Goal: Information Seeking & Learning: Learn about a topic

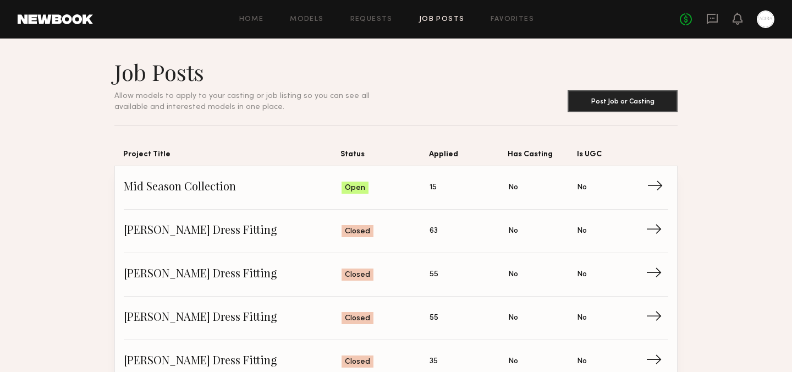
click at [292, 187] on span "Mid Season Collection" at bounding box center [233, 187] width 218 height 17
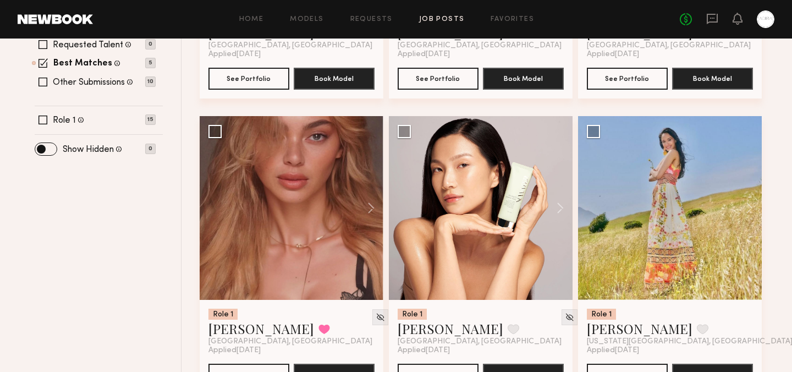
scroll to position [369, 0]
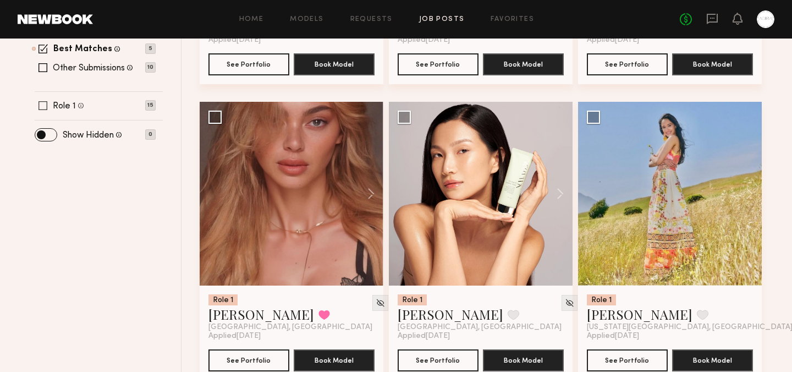
click at [41, 109] on span at bounding box center [43, 105] width 9 height 9
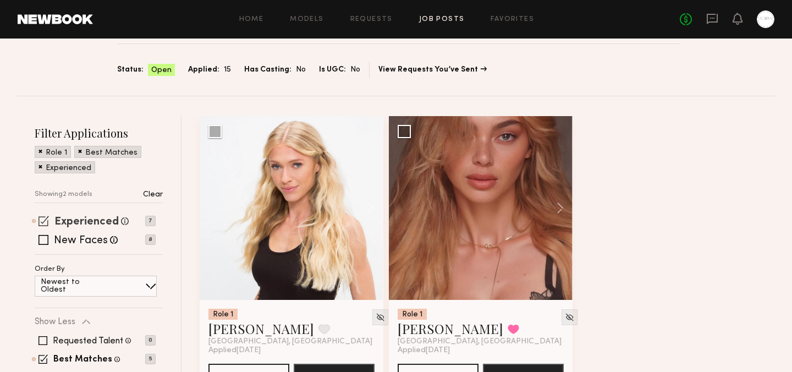
scroll to position [87, 0]
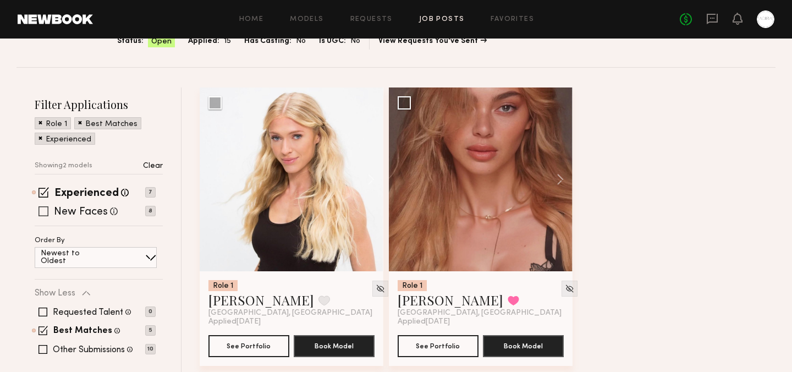
click at [39, 208] on span at bounding box center [44, 211] width 10 height 10
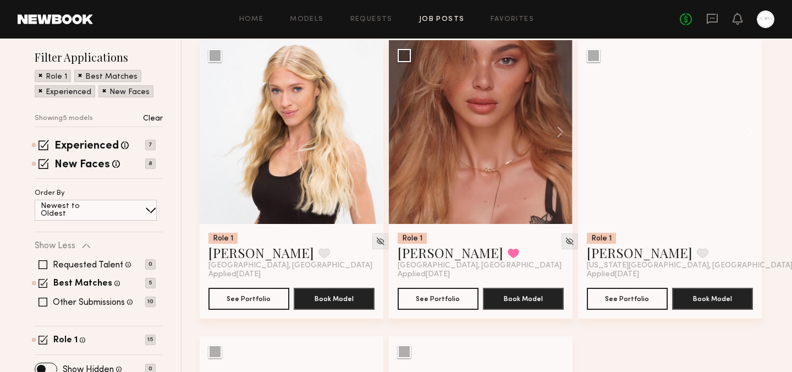
scroll to position [162, 0]
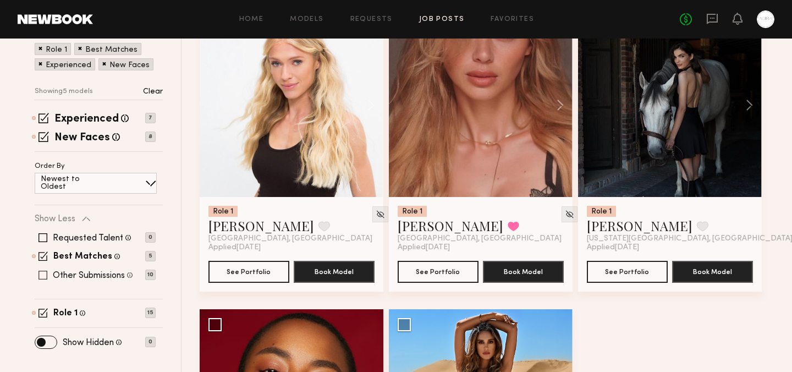
click at [41, 275] on span at bounding box center [43, 275] width 9 height 9
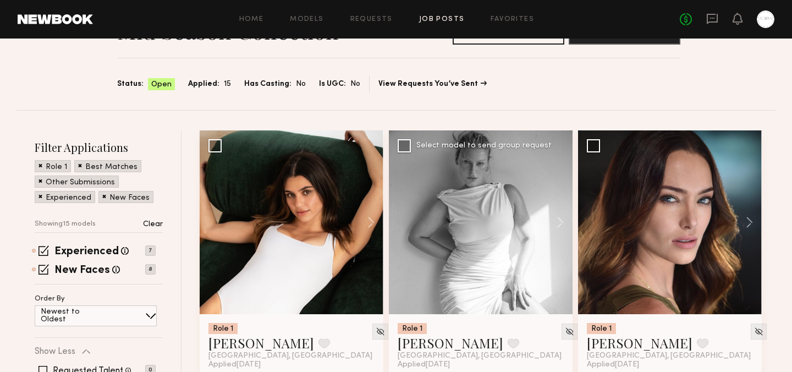
scroll to position [81, 0]
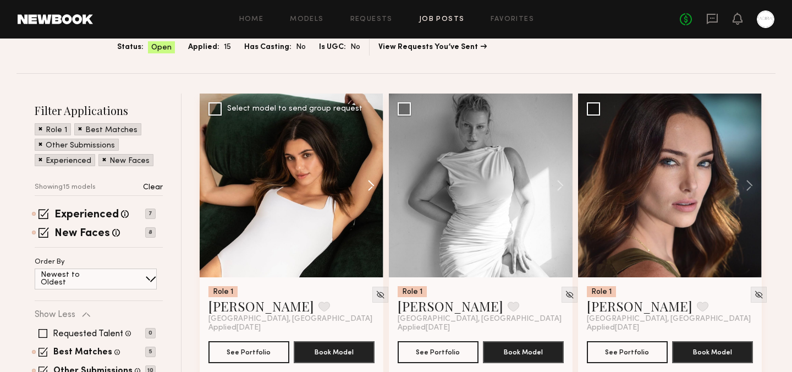
click at [370, 182] on button at bounding box center [365, 186] width 35 height 184
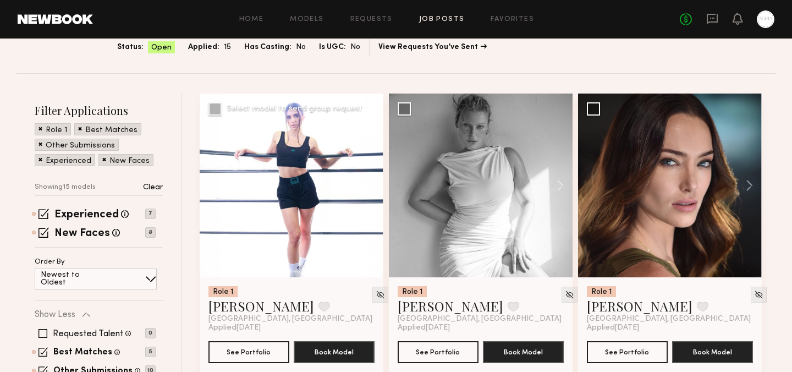
click at [370, 182] on button at bounding box center [365, 186] width 35 height 184
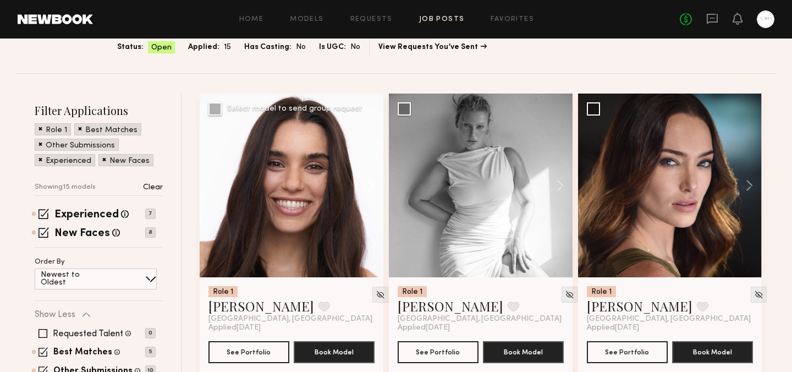
click at [370, 182] on button at bounding box center [365, 186] width 35 height 184
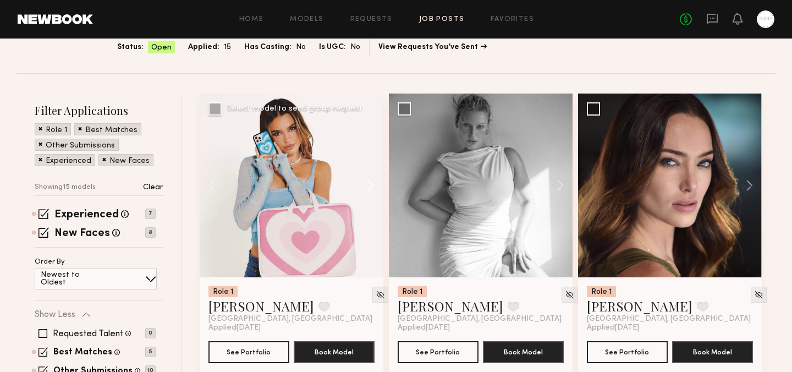
click at [370, 182] on button at bounding box center [365, 186] width 35 height 184
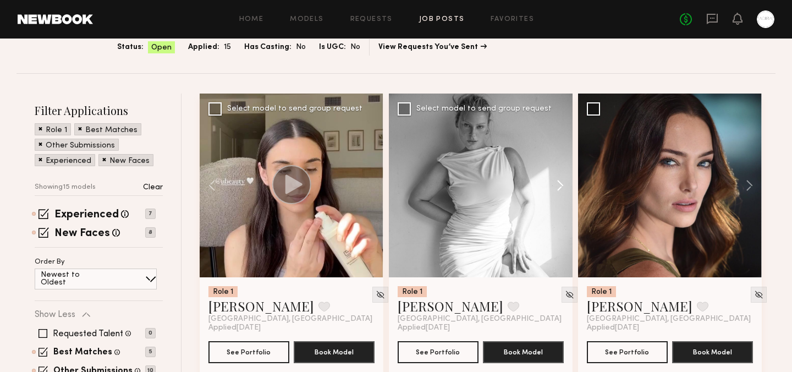
click at [563, 184] on button at bounding box center [554, 186] width 35 height 184
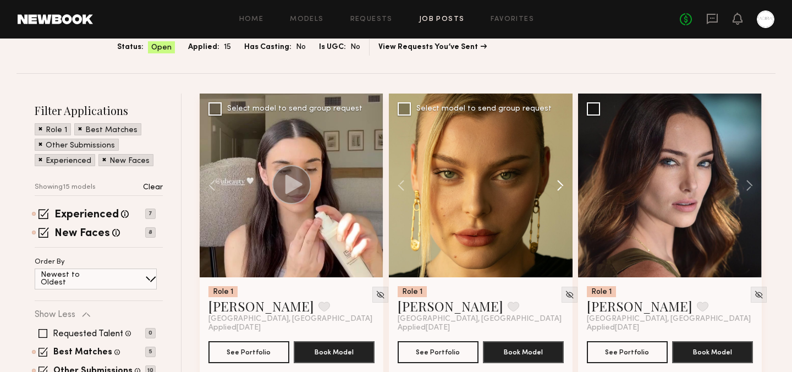
click at [563, 184] on button at bounding box center [554, 186] width 35 height 184
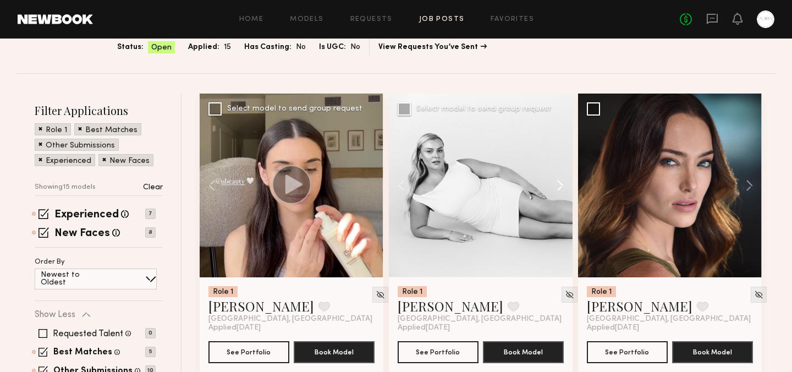
click at [563, 184] on button at bounding box center [554, 186] width 35 height 184
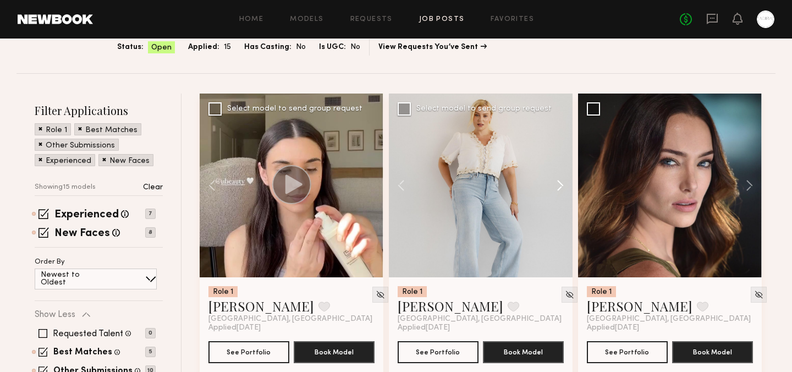
click at [563, 185] on button at bounding box center [554, 186] width 35 height 184
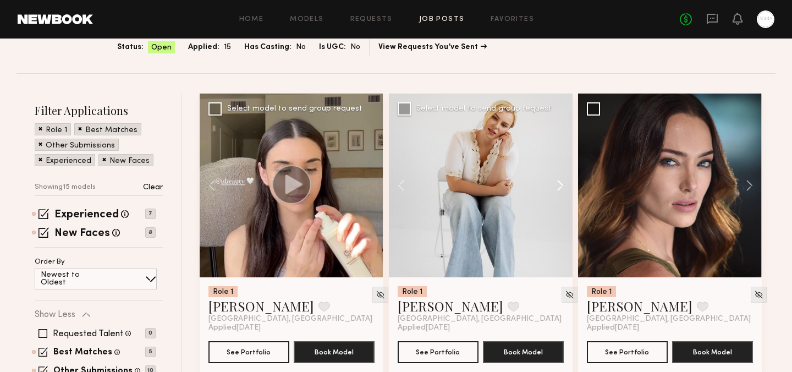
click at [563, 185] on button at bounding box center [554, 186] width 35 height 184
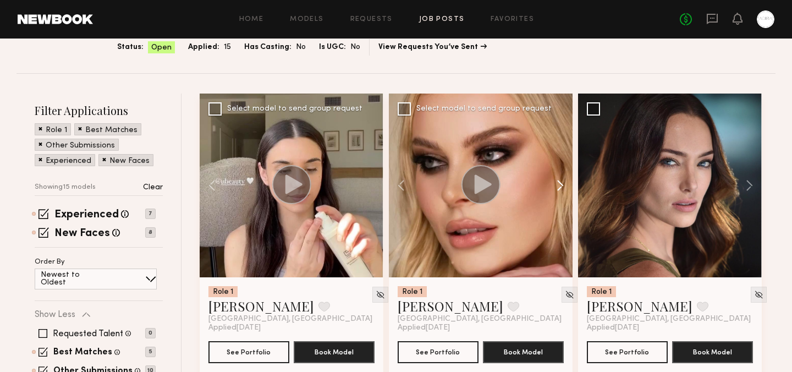
click at [563, 185] on button at bounding box center [554, 186] width 35 height 184
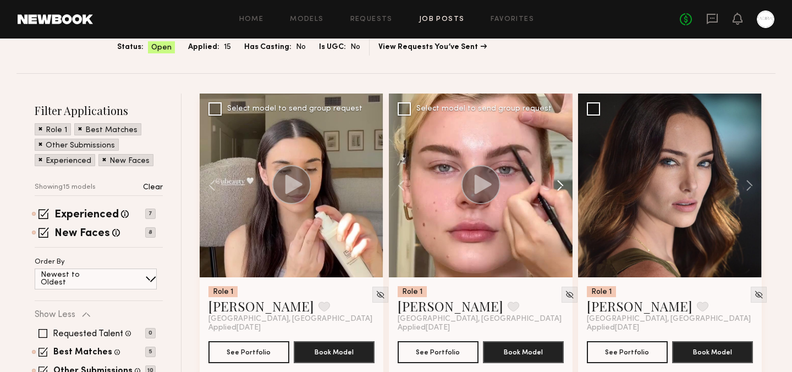
click at [563, 185] on button at bounding box center [554, 186] width 35 height 184
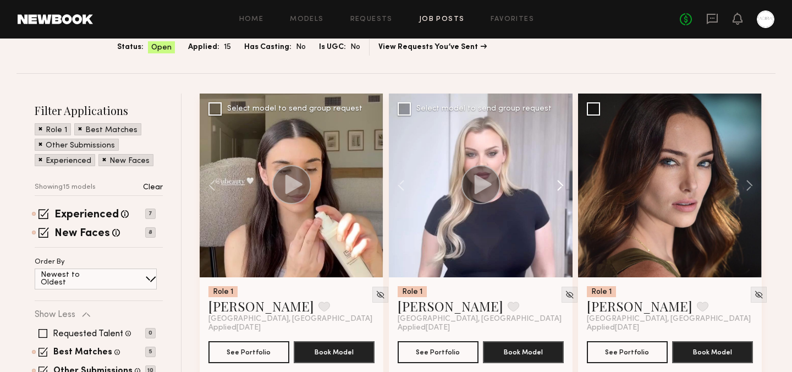
click at [563, 185] on button at bounding box center [554, 186] width 35 height 184
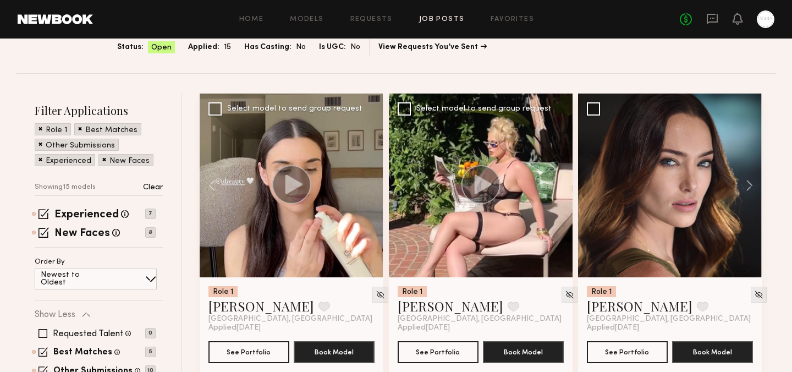
click at [563, 185] on div at bounding box center [481, 186] width 184 height 184
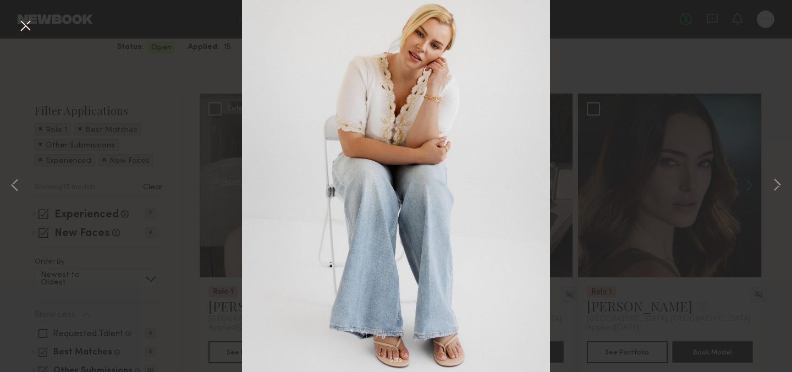
click at [784, 95] on div "9 of 9" at bounding box center [396, 186] width 792 height 372
click at [29, 34] on button at bounding box center [26, 27] width 18 height 20
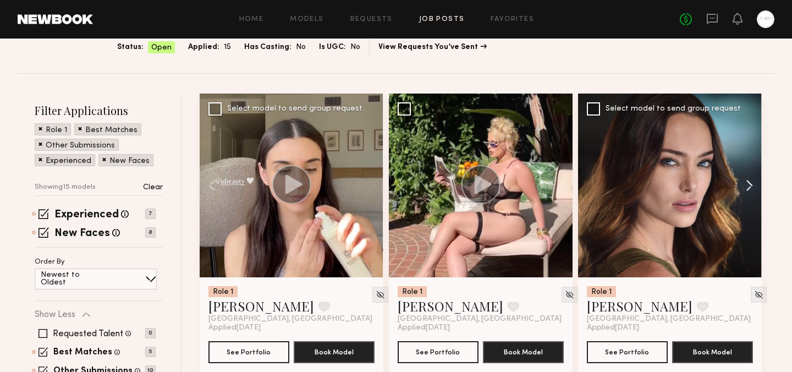
click at [748, 191] on button at bounding box center [744, 186] width 35 height 184
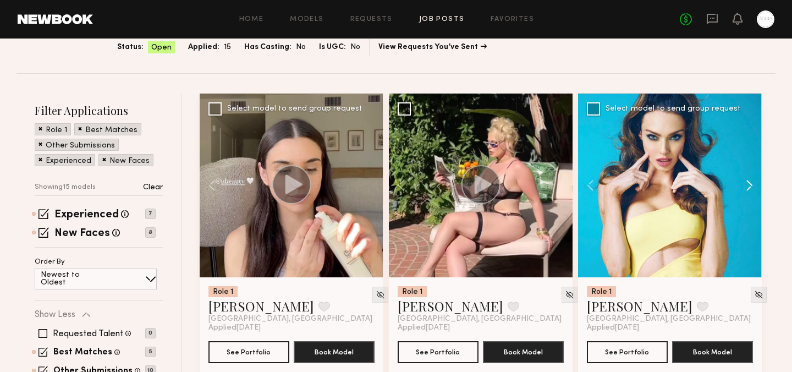
click at [748, 191] on button at bounding box center [744, 186] width 35 height 184
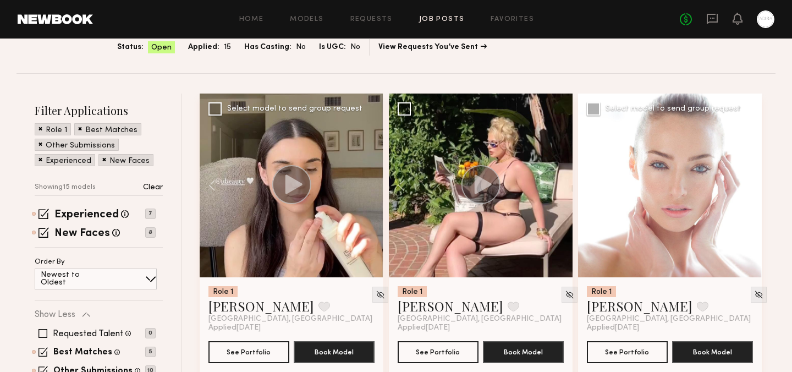
click at [748, 191] on button at bounding box center [744, 186] width 35 height 184
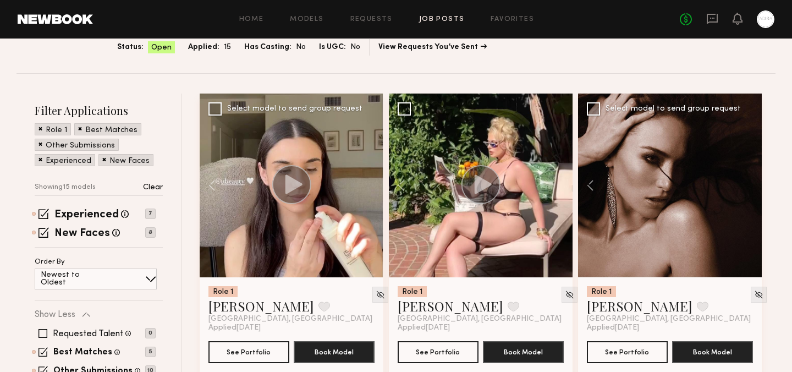
click at [748, 191] on div at bounding box center [670, 186] width 184 height 184
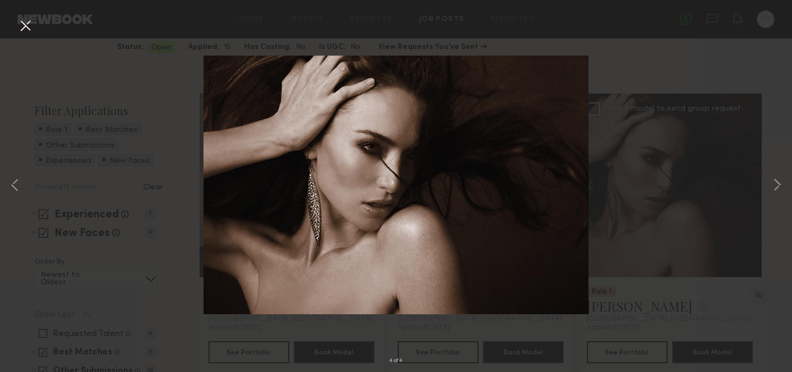
click at [22, 28] on button at bounding box center [26, 27] width 18 height 20
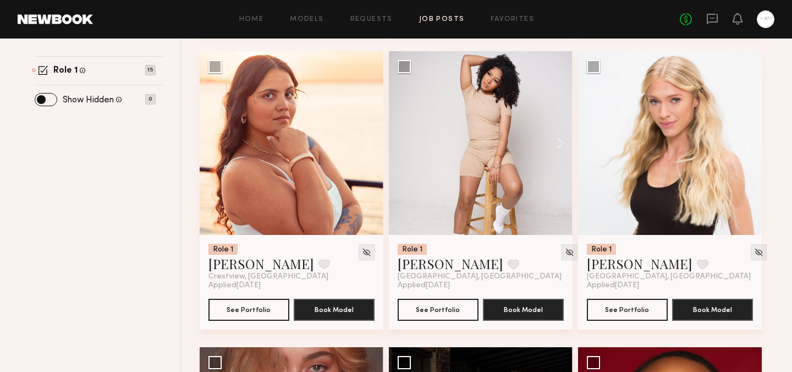
scroll to position [422, 0]
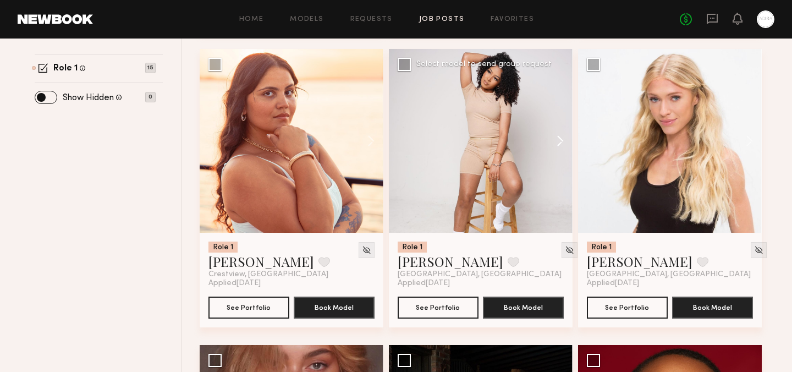
click at [563, 138] on button at bounding box center [554, 141] width 35 height 184
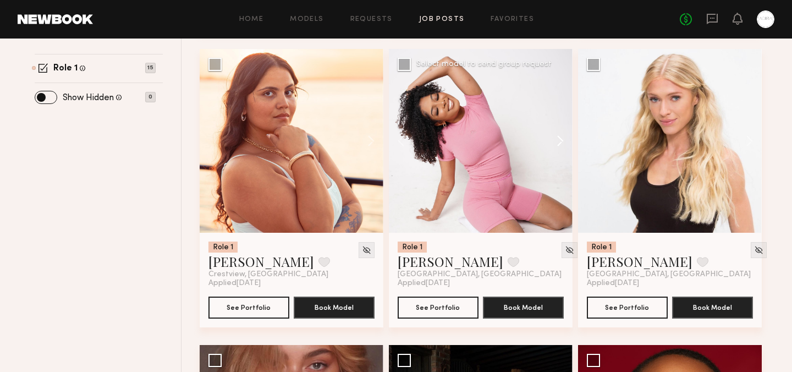
click at [562, 142] on button at bounding box center [554, 141] width 35 height 184
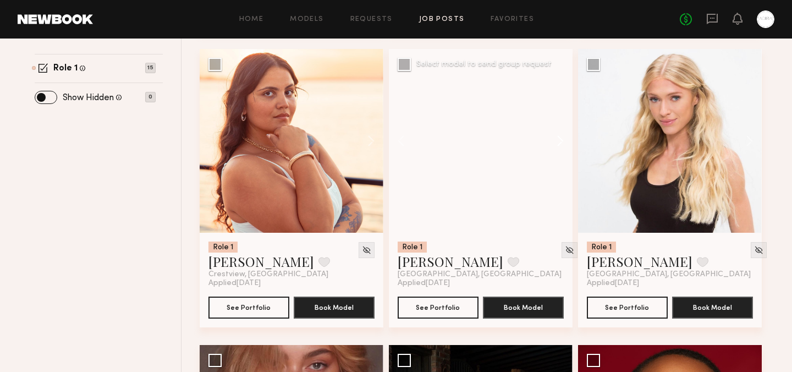
click at [562, 142] on button at bounding box center [554, 141] width 35 height 184
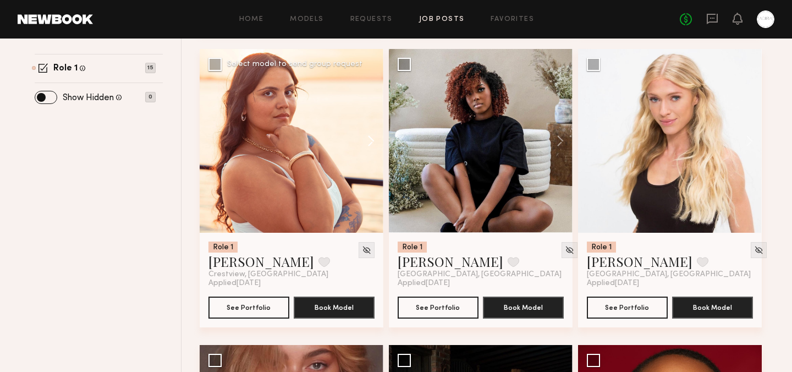
click at [373, 141] on button at bounding box center [365, 141] width 35 height 184
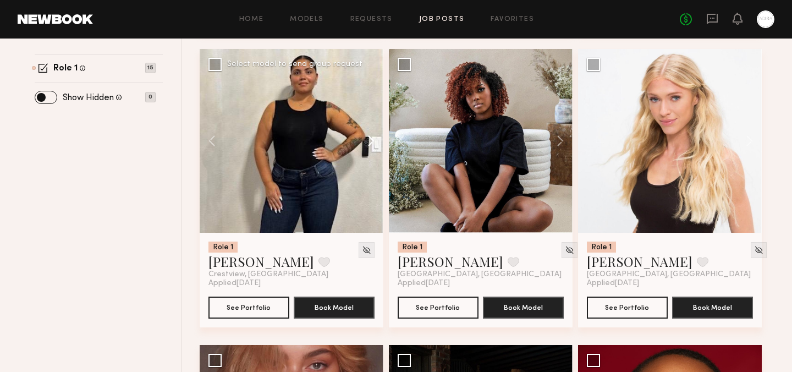
click at [373, 141] on button at bounding box center [365, 141] width 35 height 184
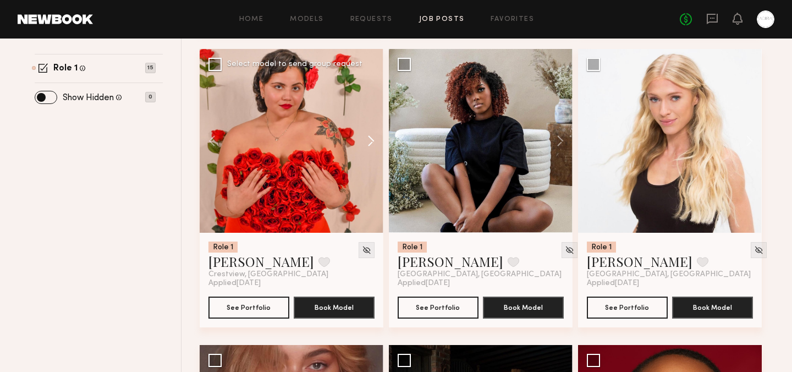
click at [373, 141] on button at bounding box center [365, 141] width 35 height 184
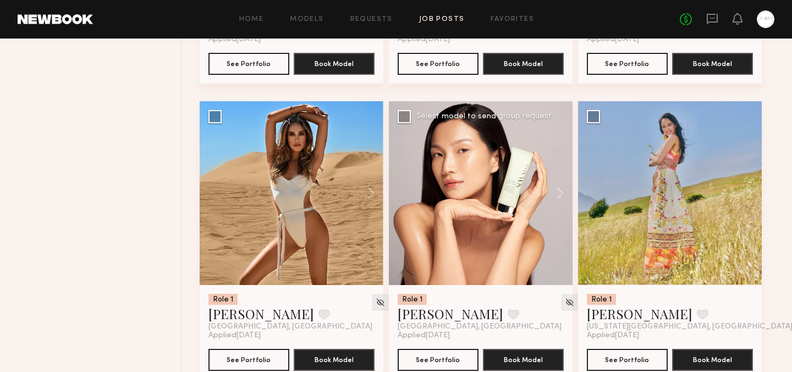
scroll to position [969, 0]
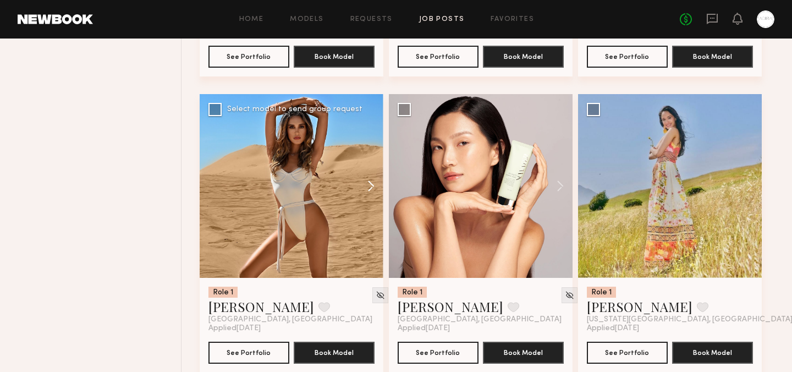
click at [374, 186] on button at bounding box center [365, 186] width 35 height 184
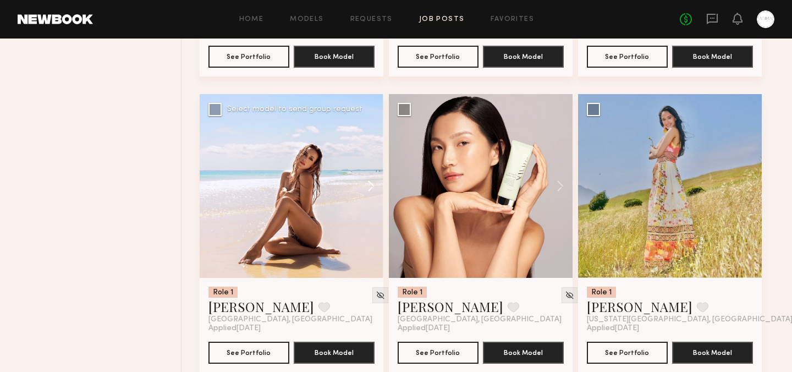
click at [374, 186] on button at bounding box center [365, 186] width 35 height 184
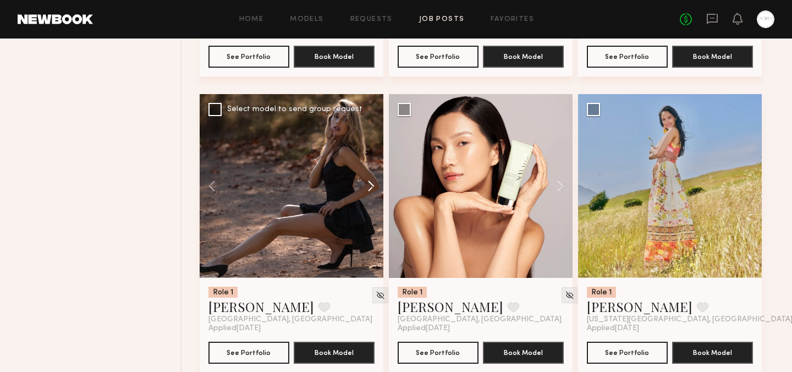
click at [374, 186] on button at bounding box center [365, 186] width 35 height 184
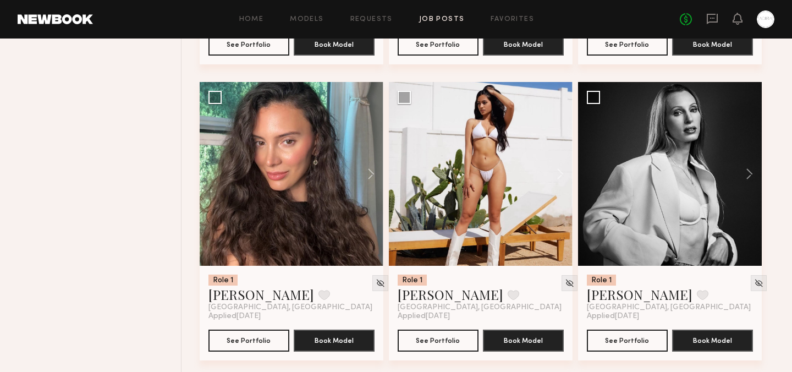
scroll to position [1284, 0]
